Goal: Navigation & Orientation: Find specific page/section

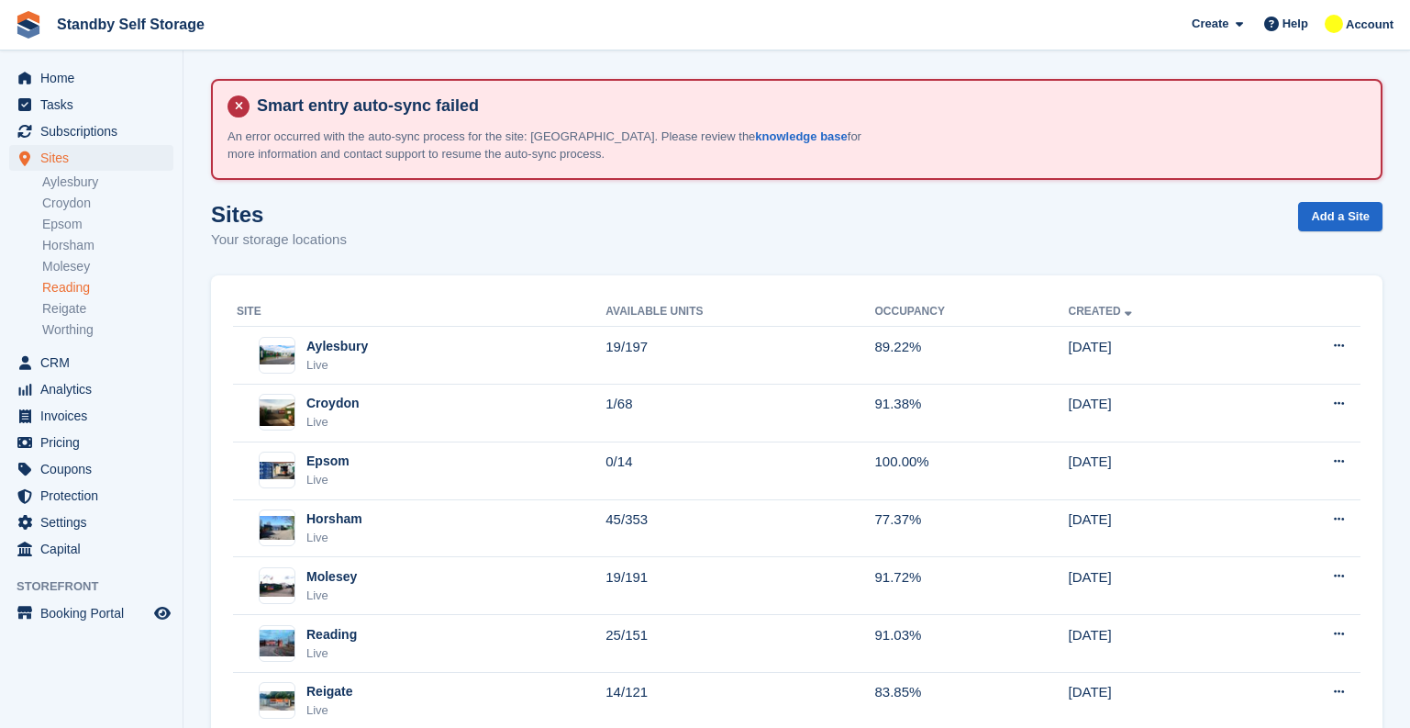
click at [71, 288] on link "Reading" at bounding box center [107, 287] width 131 height 17
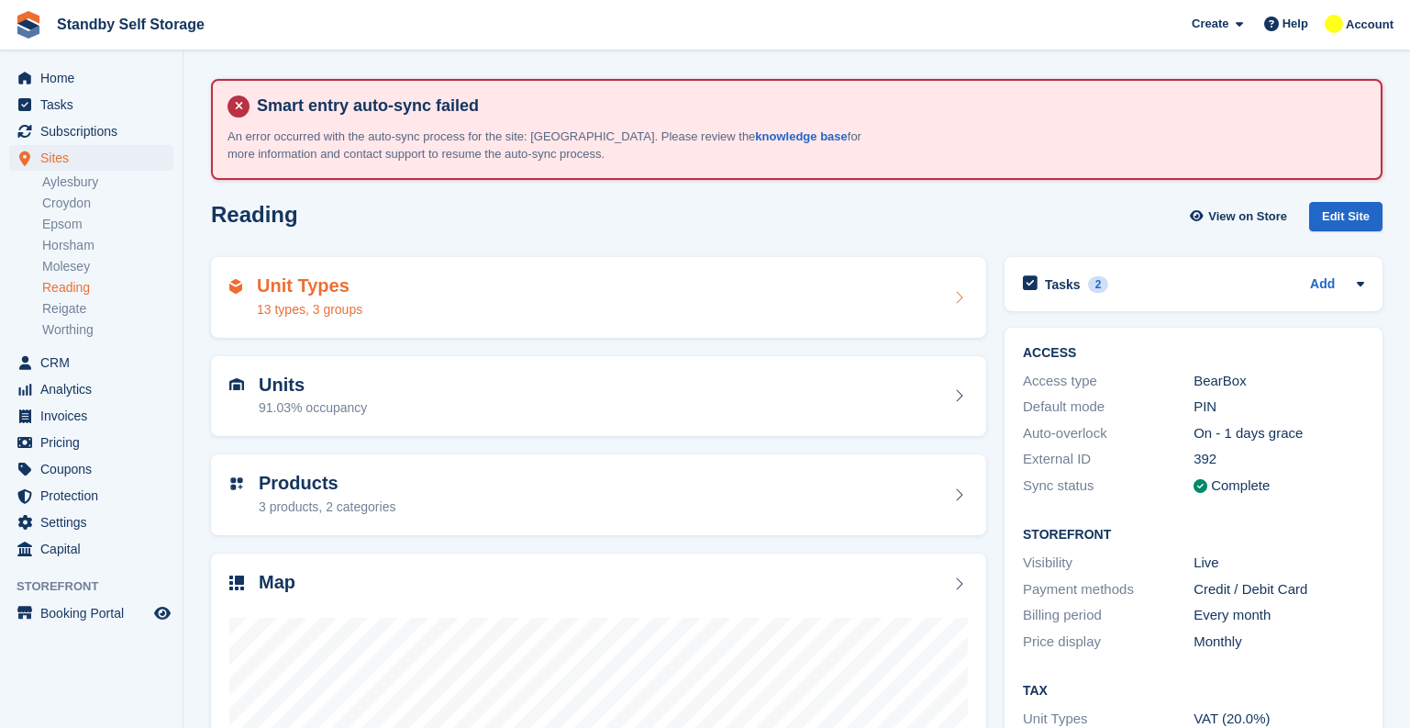
click at [430, 306] on div "Unit Types 13 types, 3 groups" at bounding box center [598, 297] width 739 height 44
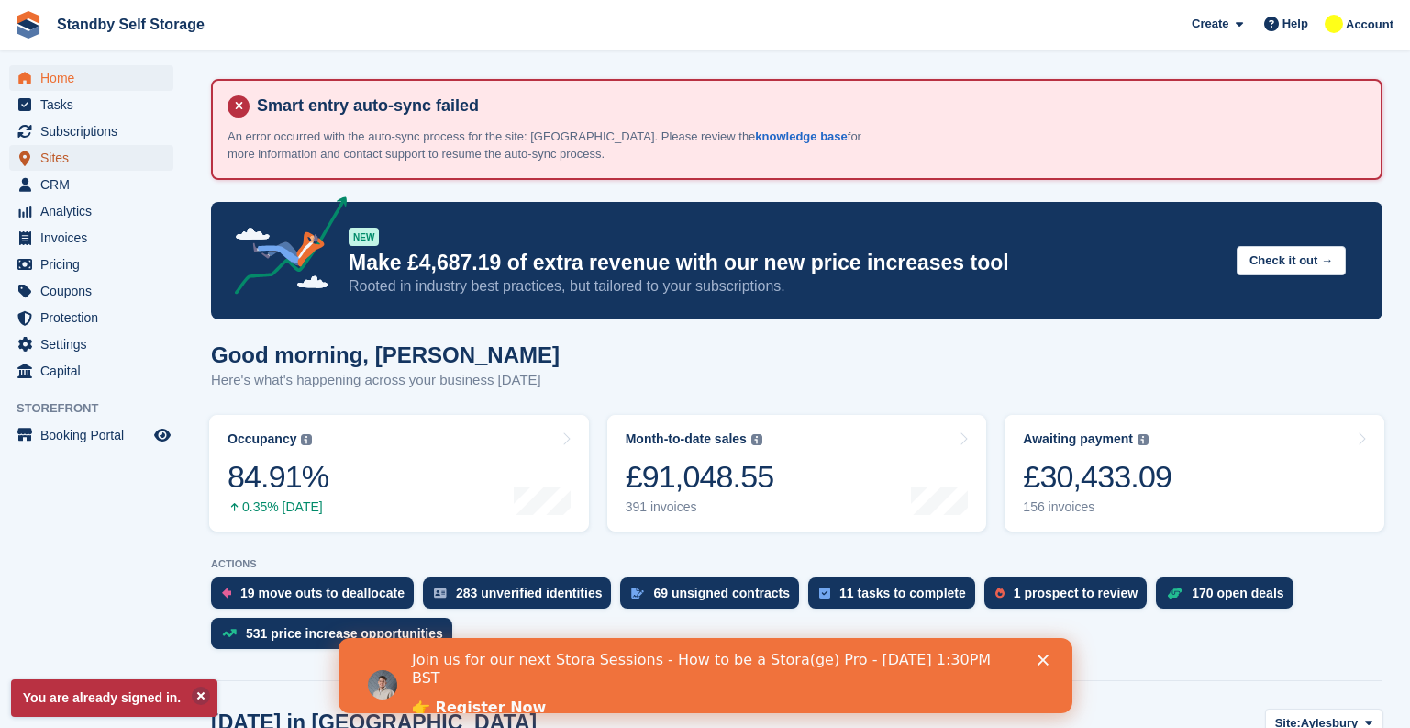
click at [51, 158] on span "Sites" at bounding box center [95, 158] width 110 height 26
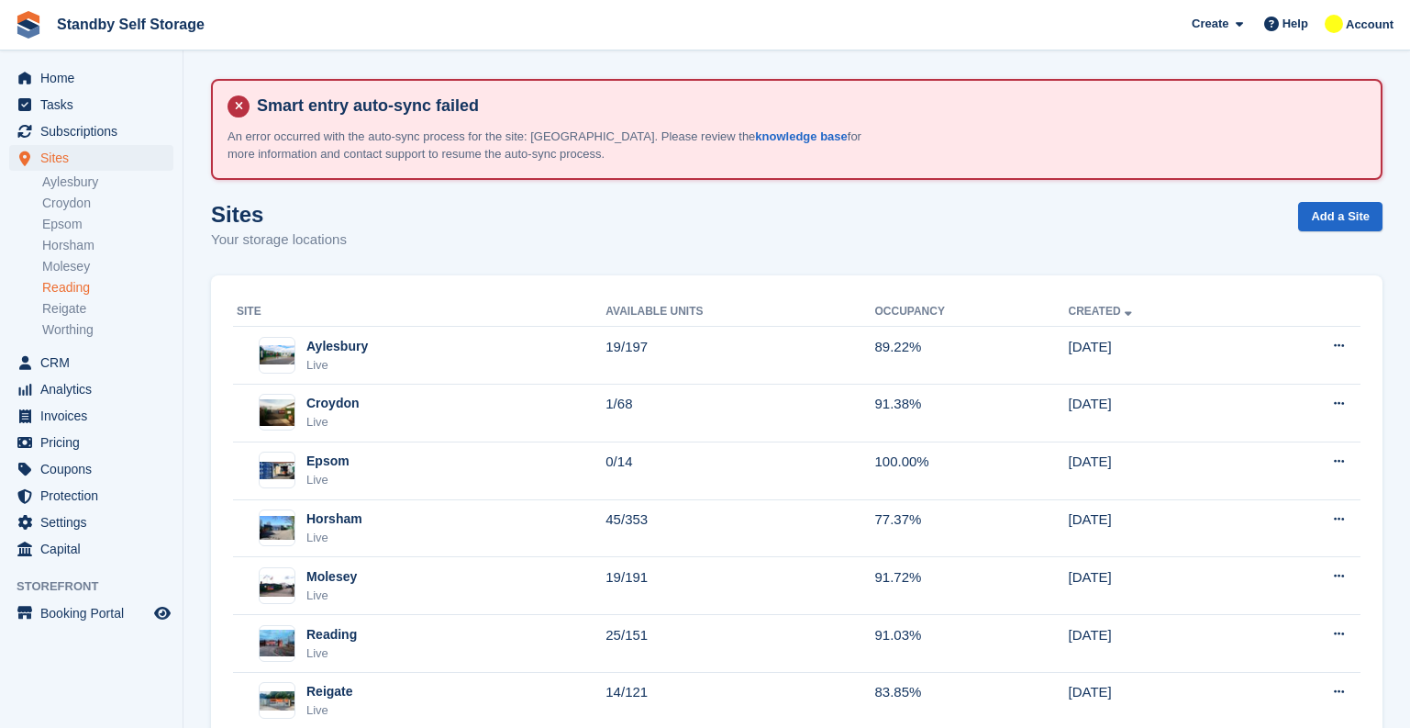
click at [92, 285] on link "Reading" at bounding box center [107, 287] width 131 height 17
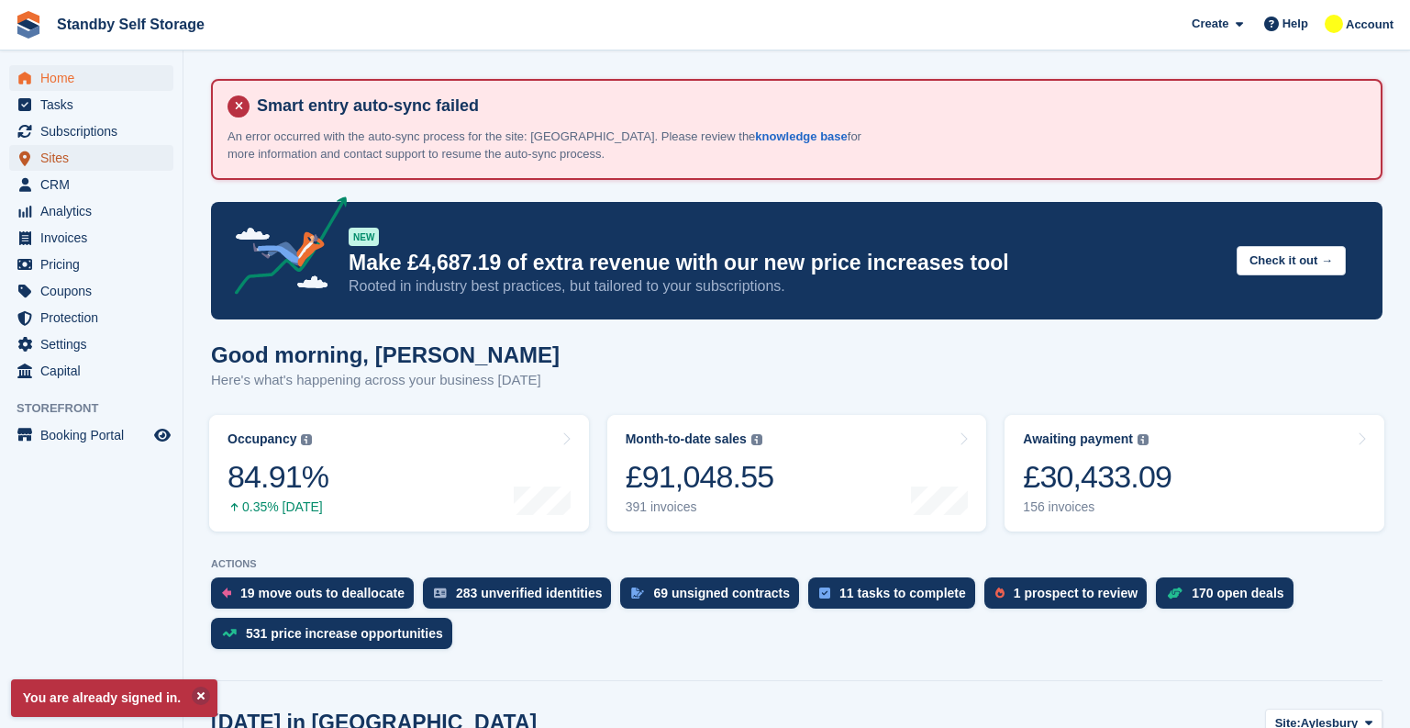
click at [61, 151] on span "Sites" at bounding box center [95, 158] width 110 height 26
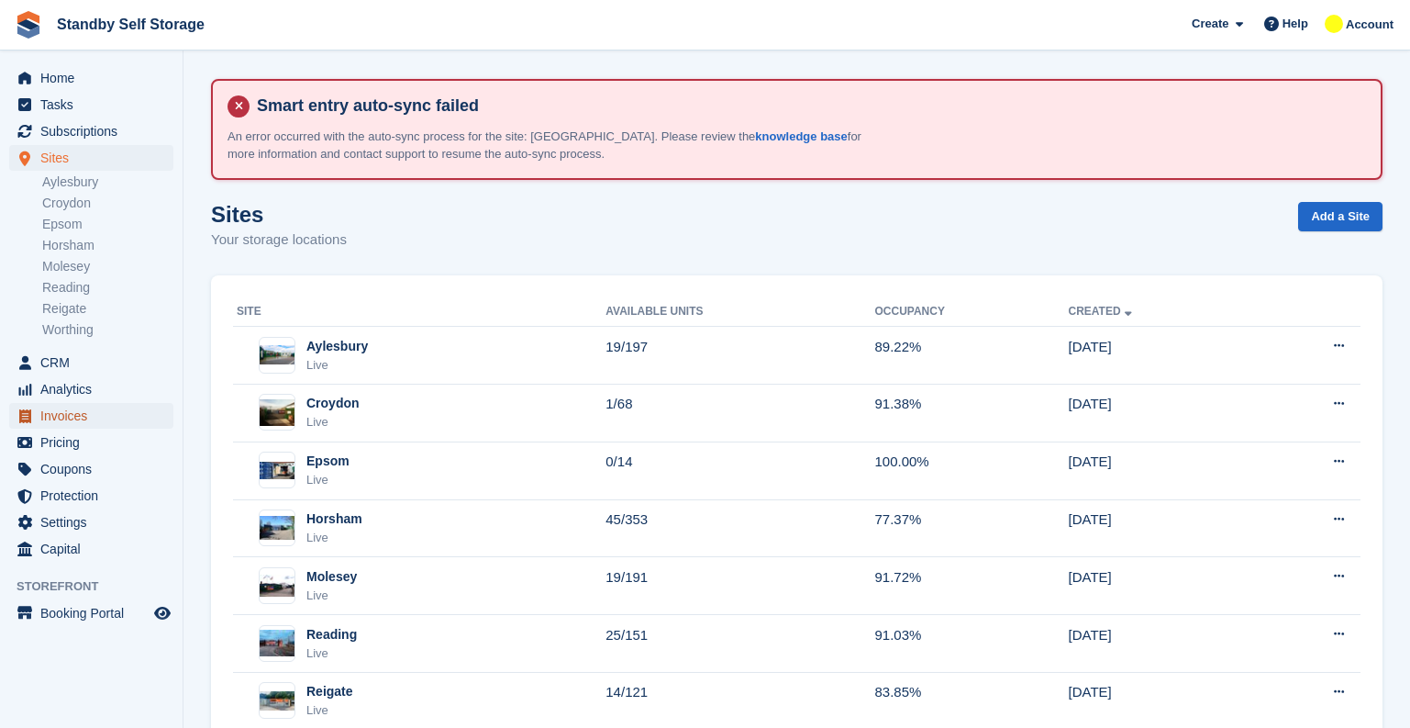
click at [49, 419] on span "Invoices" at bounding box center [95, 416] width 110 height 26
